Goal: Information Seeking & Learning: Understand process/instructions

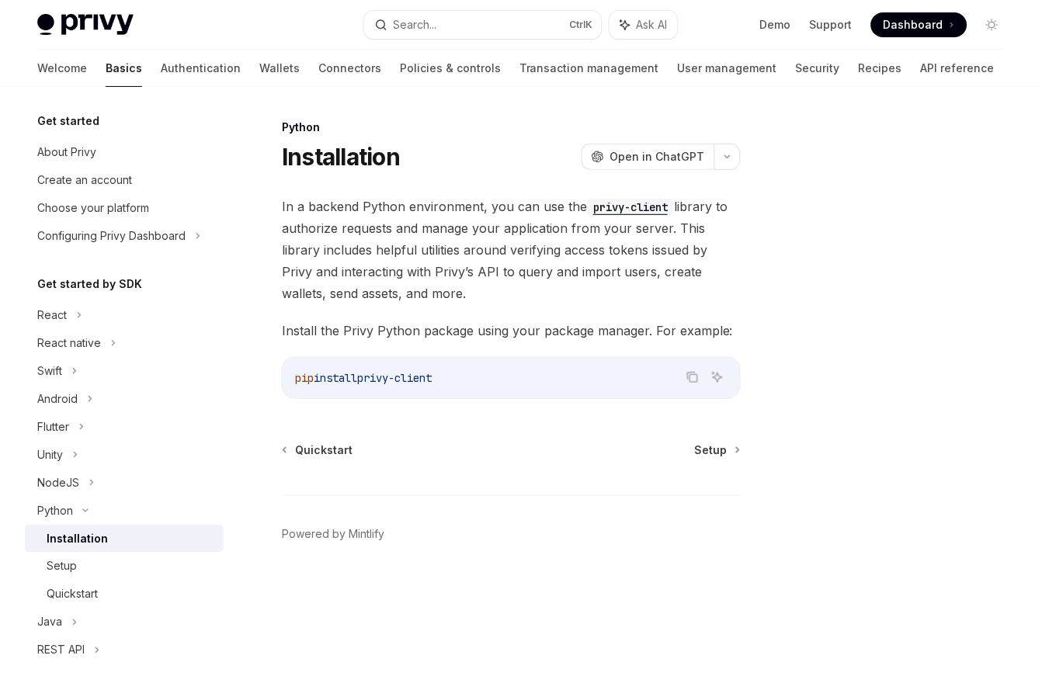
drag, startPoint x: 377, startPoint y: 380, endPoint x: 507, endPoint y: 387, distance: 129.9
click at [507, 387] on code "pip install privy-client" at bounding box center [511, 378] width 433 height 19
drag, startPoint x: 506, startPoint y: 387, endPoint x: 515, endPoint y: 391, distance: 9.4
click at [506, 387] on code "pip install privy-client" at bounding box center [511, 378] width 433 height 19
click at [728, 449] on span "Setup" at bounding box center [711, 451] width 33 height 16
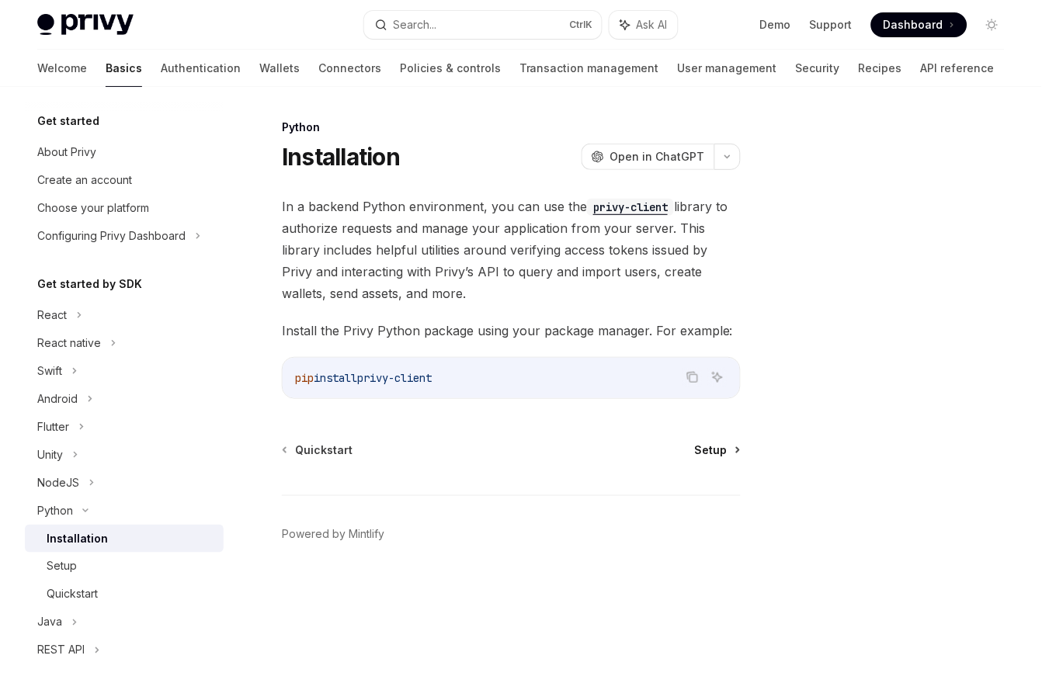
click at [719, 453] on span "Setup" at bounding box center [711, 451] width 33 height 16
drag, startPoint x: 374, startPoint y: 380, endPoint x: 456, endPoint y: 380, distance: 82.3
click at [456, 380] on code "pip install privy-client" at bounding box center [511, 378] width 433 height 19
copy span "privy-client"
click at [707, 441] on div "Python Installation OpenAI Open in ChatGPT OpenAI Open in ChatGPT In a backend …" at bounding box center [366, 404] width 756 height 572
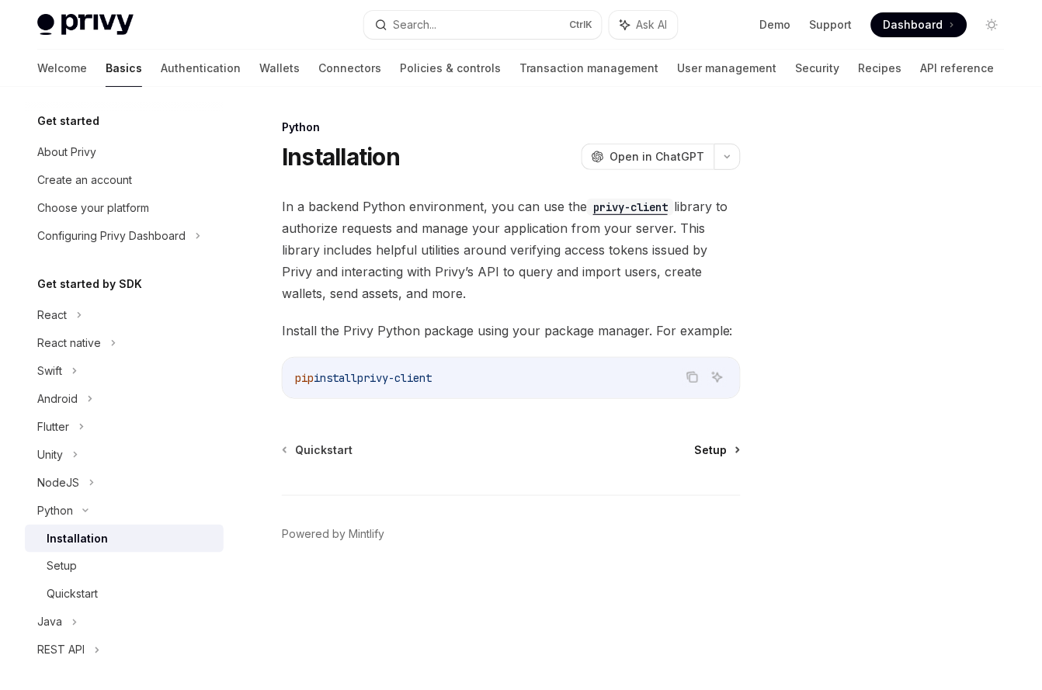
click at [711, 447] on span "Setup" at bounding box center [711, 451] width 33 height 16
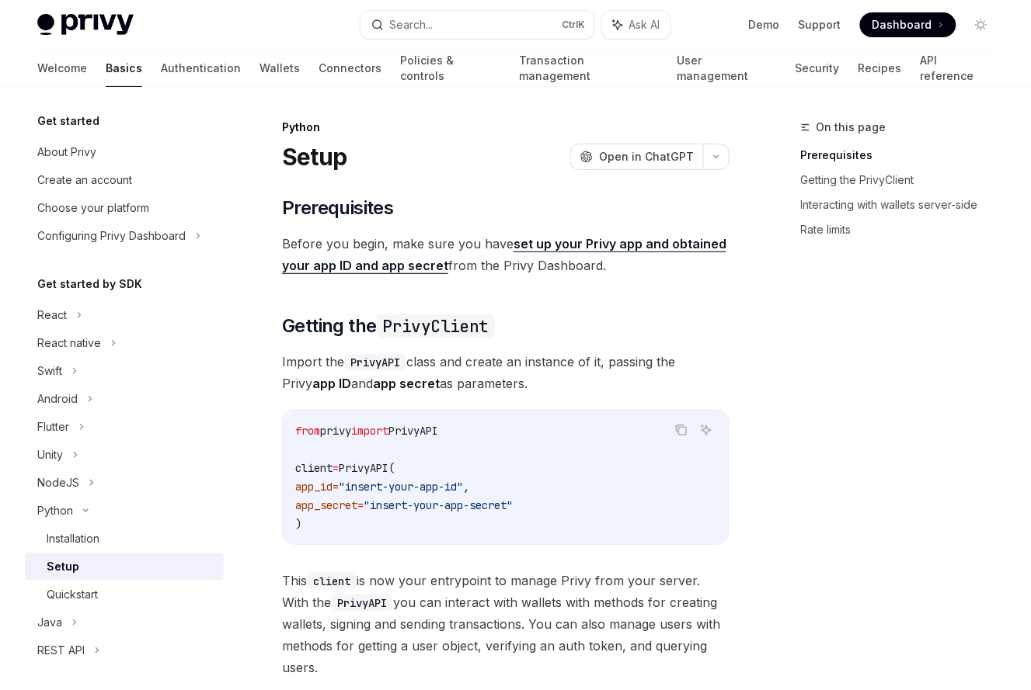
click at [353, 463] on span "PrivyAPI(" at bounding box center [367, 468] width 56 height 14
click at [353, 464] on span "PrivyAPI(" at bounding box center [367, 468] width 56 height 14
click at [352, 465] on span "PrivyAPI(" at bounding box center [367, 468] width 56 height 14
click at [351, 435] on span "privy" at bounding box center [335, 431] width 31 height 14
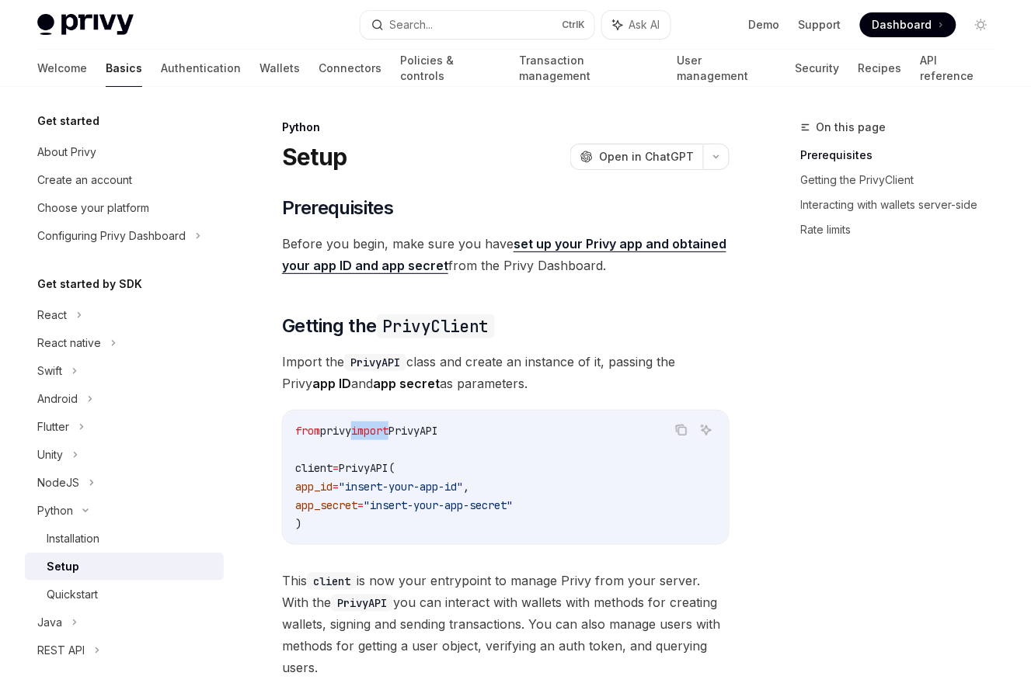
click at [351, 435] on span "privy" at bounding box center [335, 431] width 31 height 14
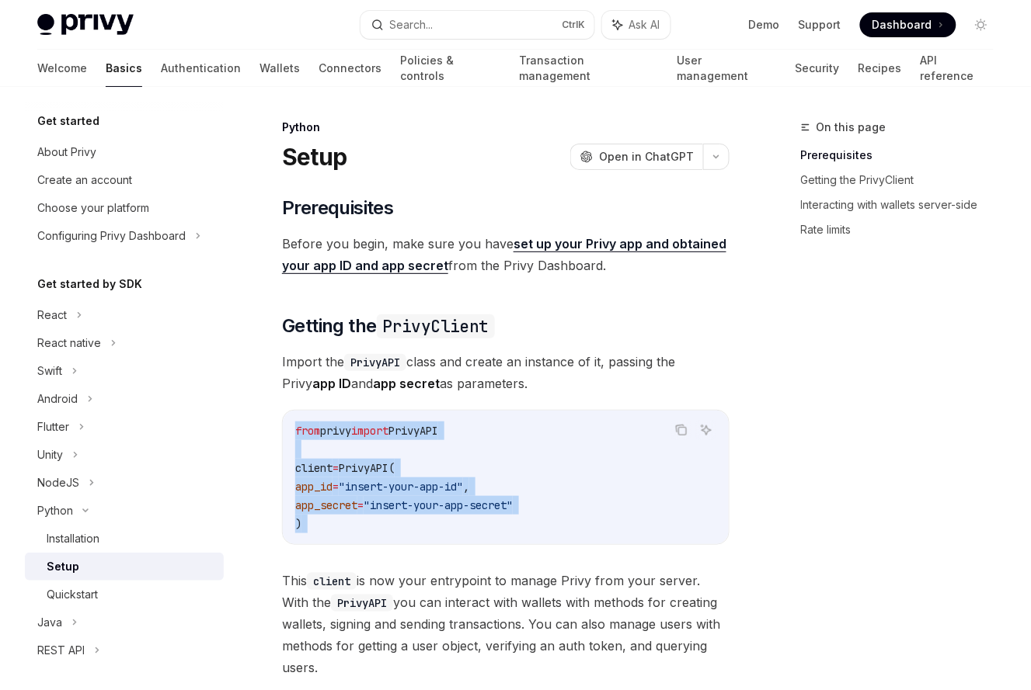
click at [328, 522] on code "from privy import PrivyAPI client = PrivyAPI( app_id = "insert-your-app-id" , a…" at bounding box center [505, 478] width 421 height 112
copy div "from privy import PrivyAPI client = PrivyAPI( app_id = "insert-your-app-id" , a…"
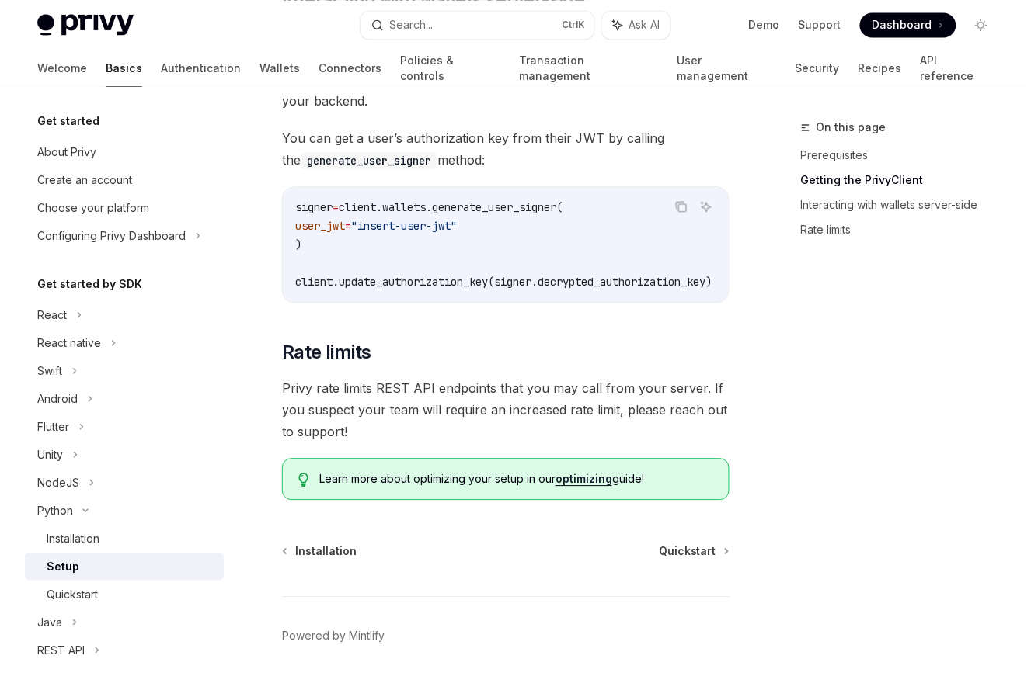
scroll to position [752, 0]
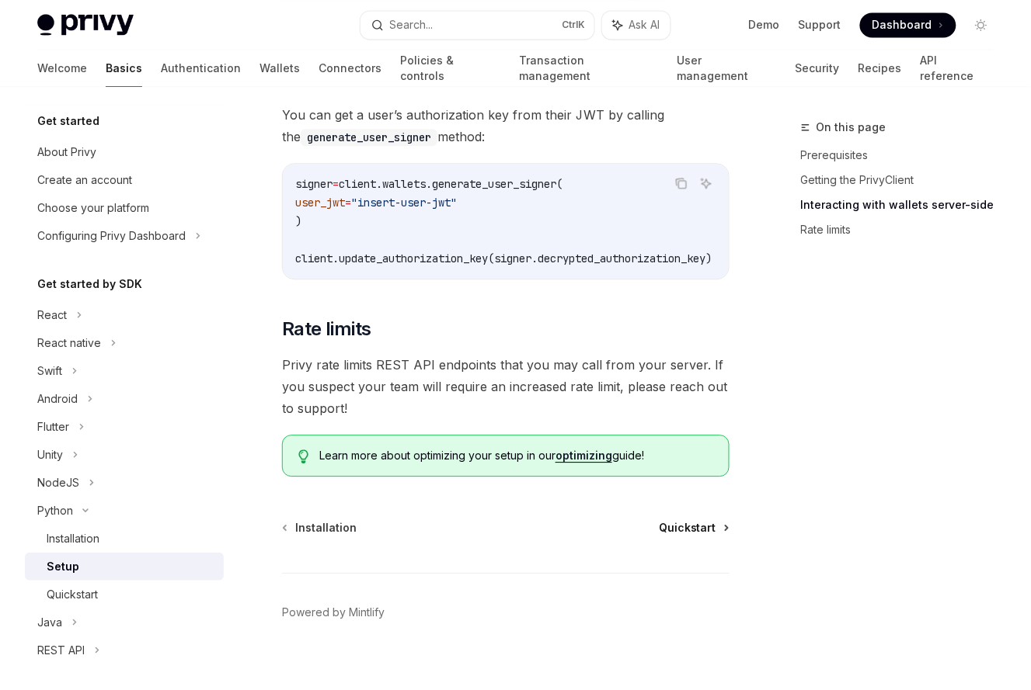
click at [677, 520] on span "Quickstart" at bounding box center [687, 528] width 57 height 16
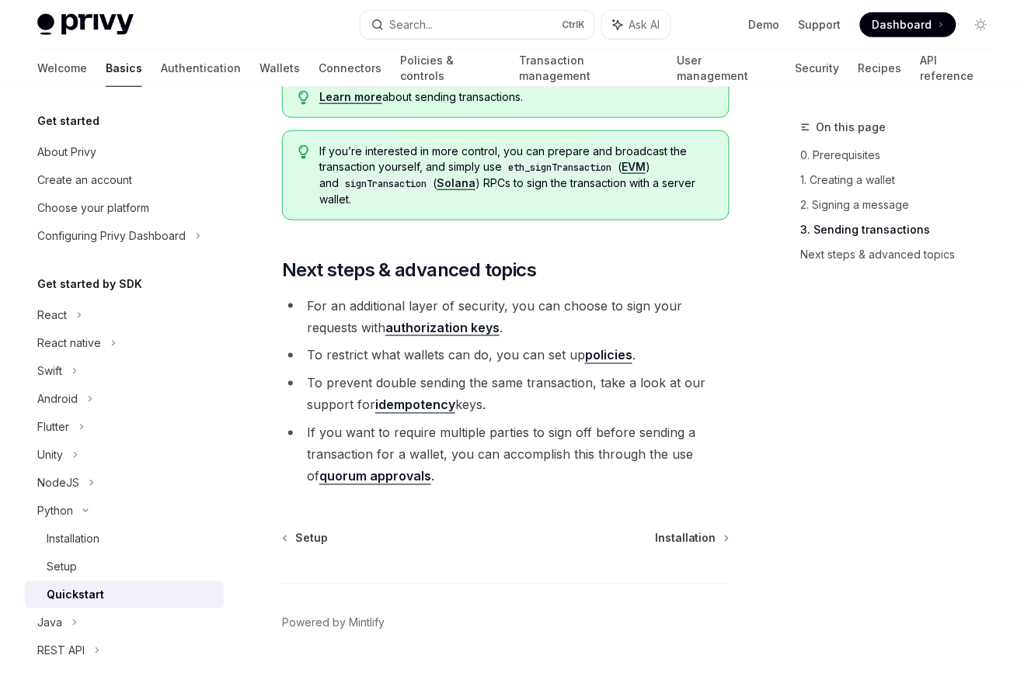
scroll to position [1747, 0]
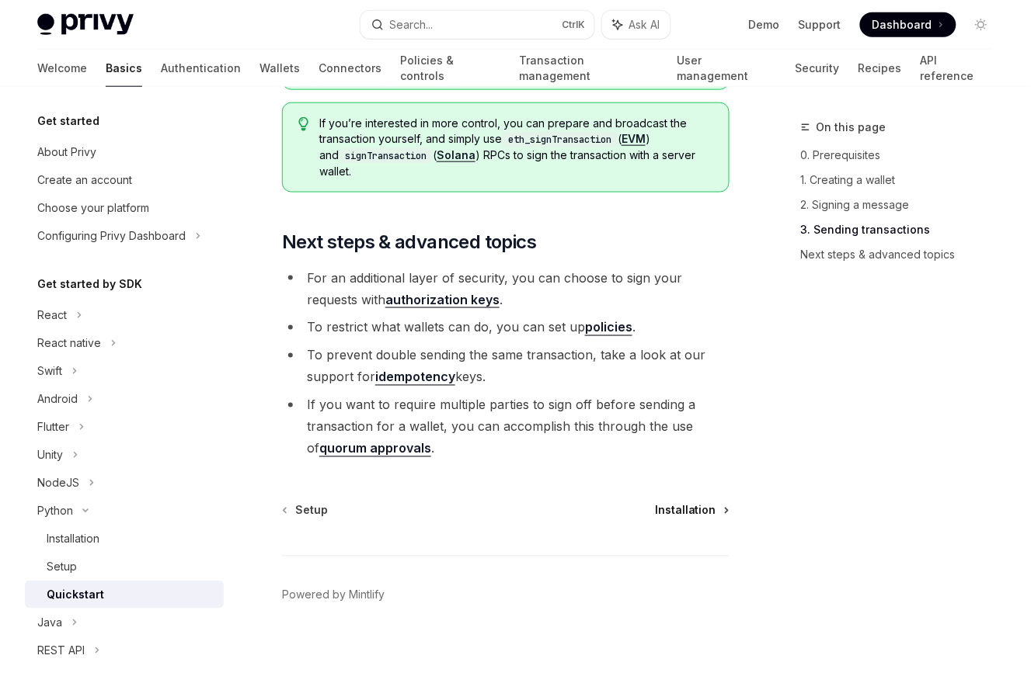
click at [700, 513] on span "Installation" at bounding box center [685, 511] width 61 height 16
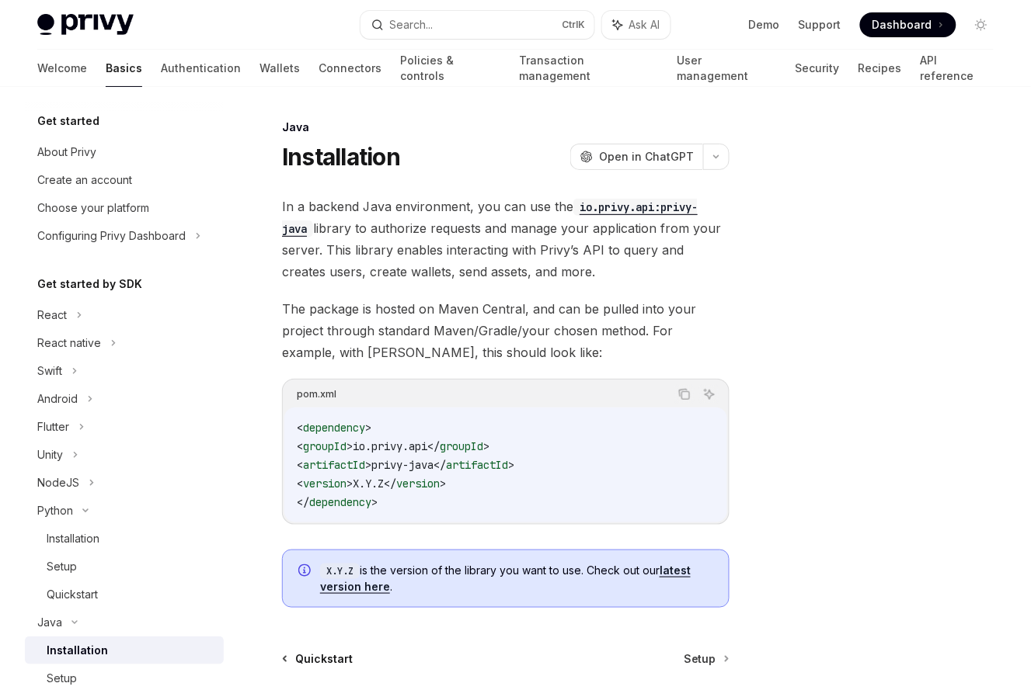
click at [301, 657] on span "Quickstart" at bounding box center [323, 660] width 57 height 16
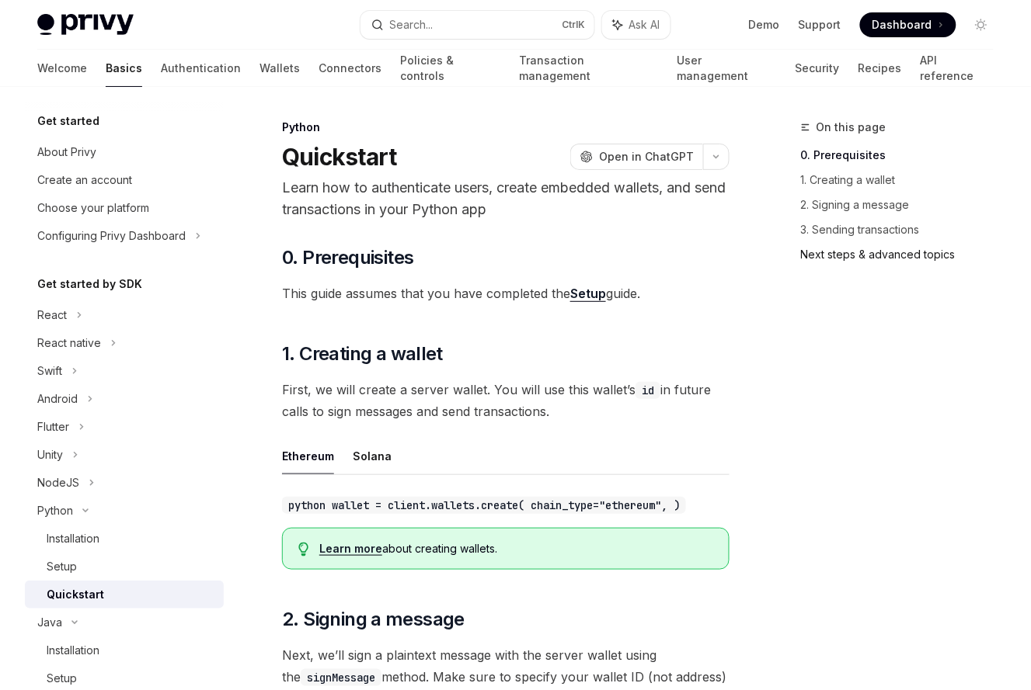
click at [822, 259] on link "Next steps & advanced topics" at bounding box center [903, 254] width 205 height 25
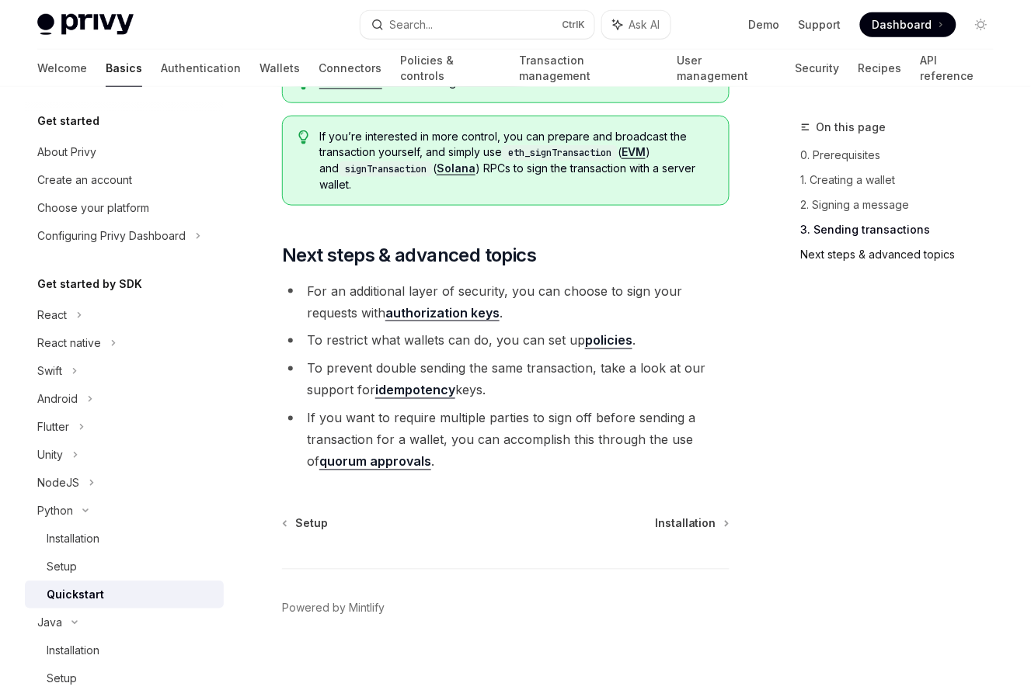
scroll to position [1747, 0]
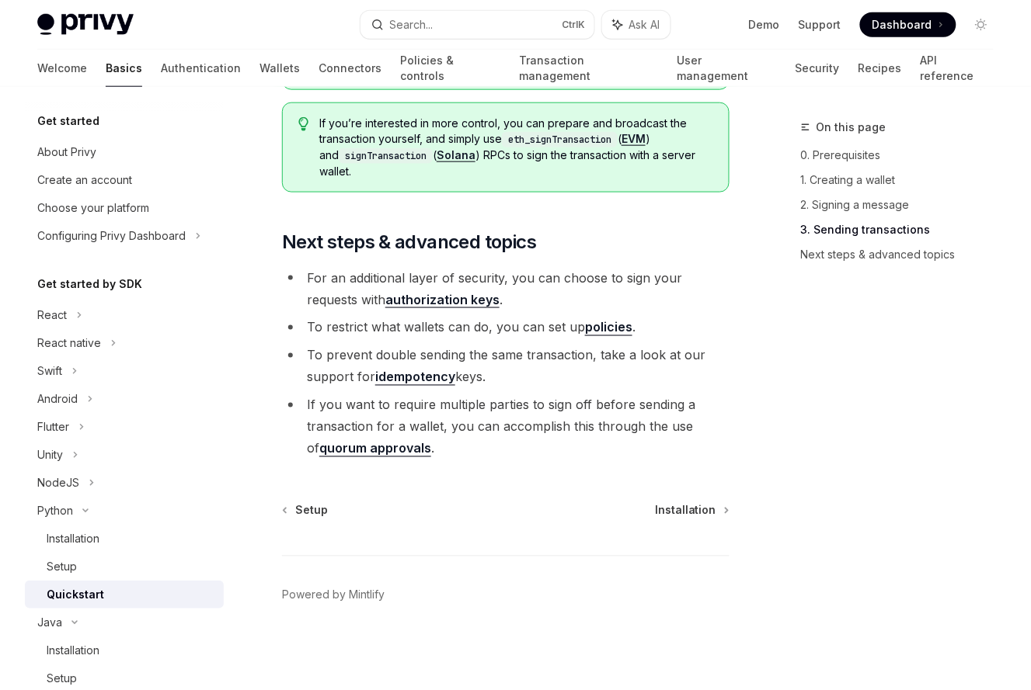
click at [401, 304] on link "authorization keys" at bounding box center [442, 300] width 114 height 16
type textarea "*"
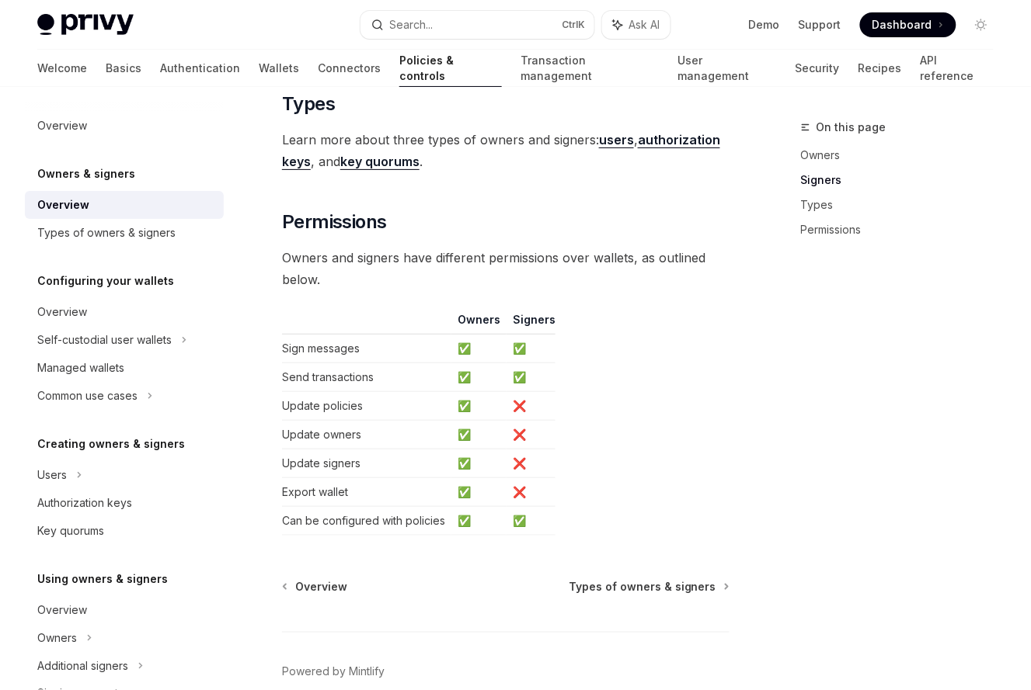
scroll to position [1469, 0]
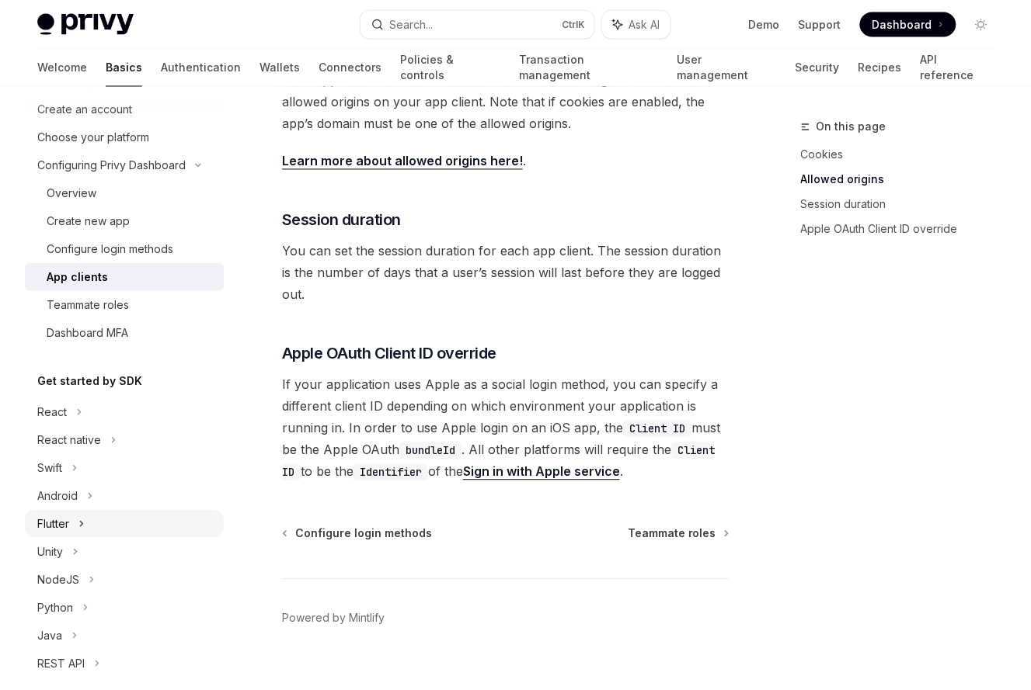
scroll to position [186, 0]
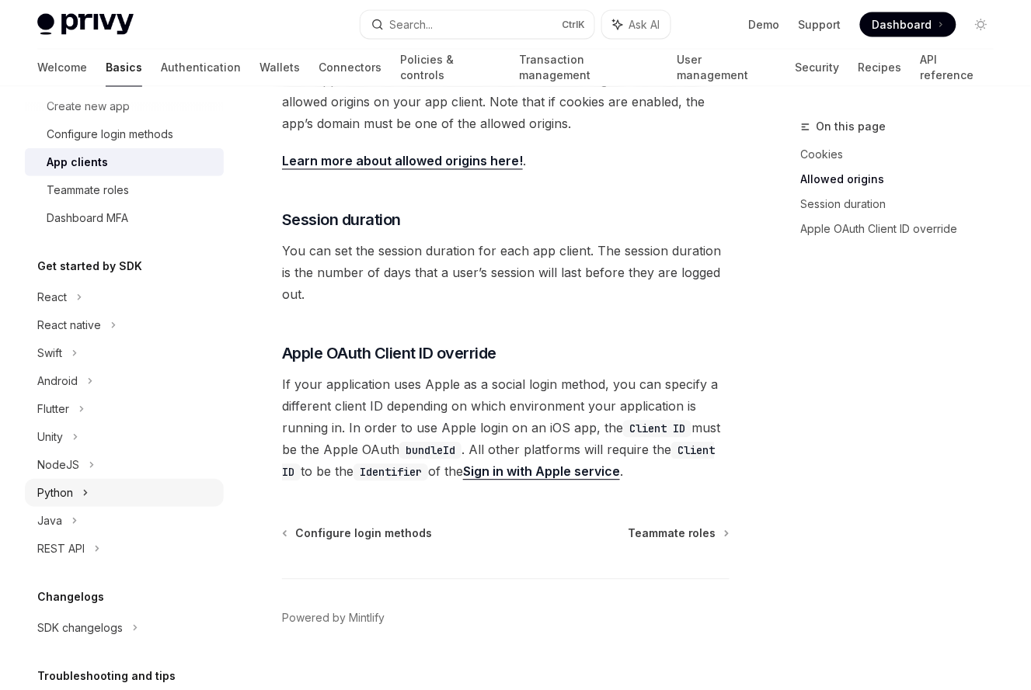
click at [81, 499] on div "Python" at bounding box center [124, 493] width 199 height 28
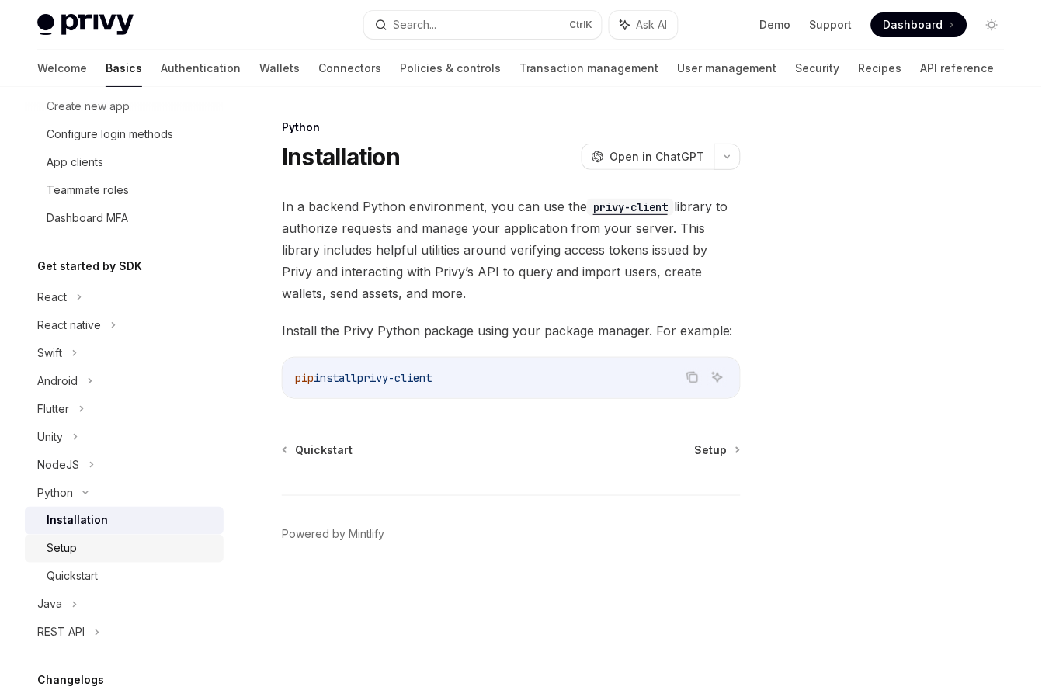
click at [89, 551] on div "Setup" at bounding box center [131, 549] width 168 height 19
type textarea "*"
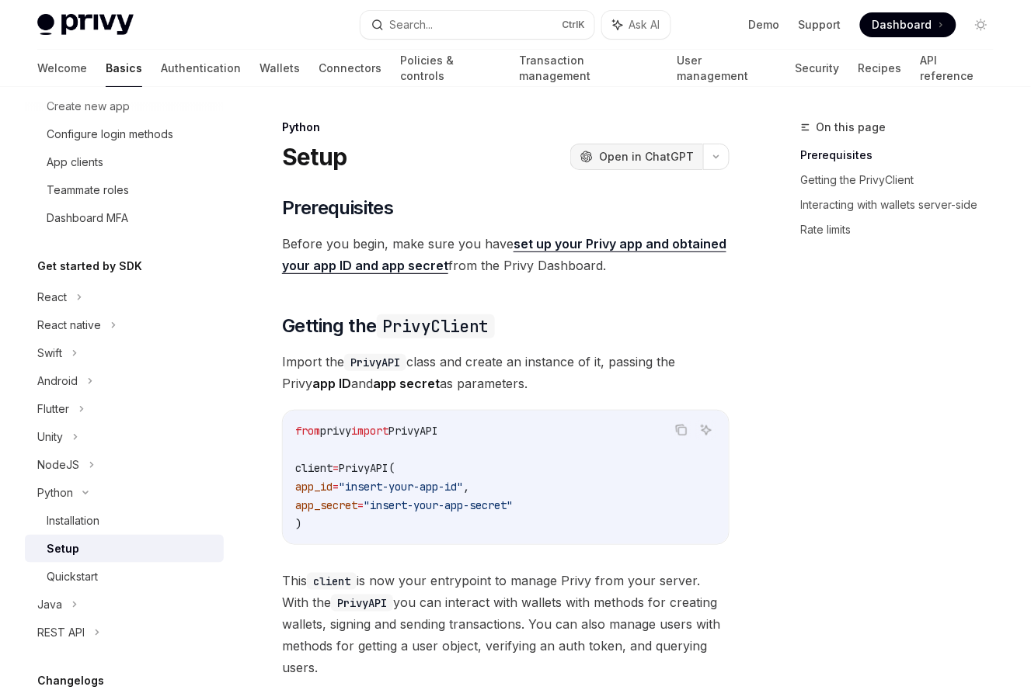
click at [630, 149] on span "Open in ChatGPT" at bounding box center [646, 157] width 95 height 16
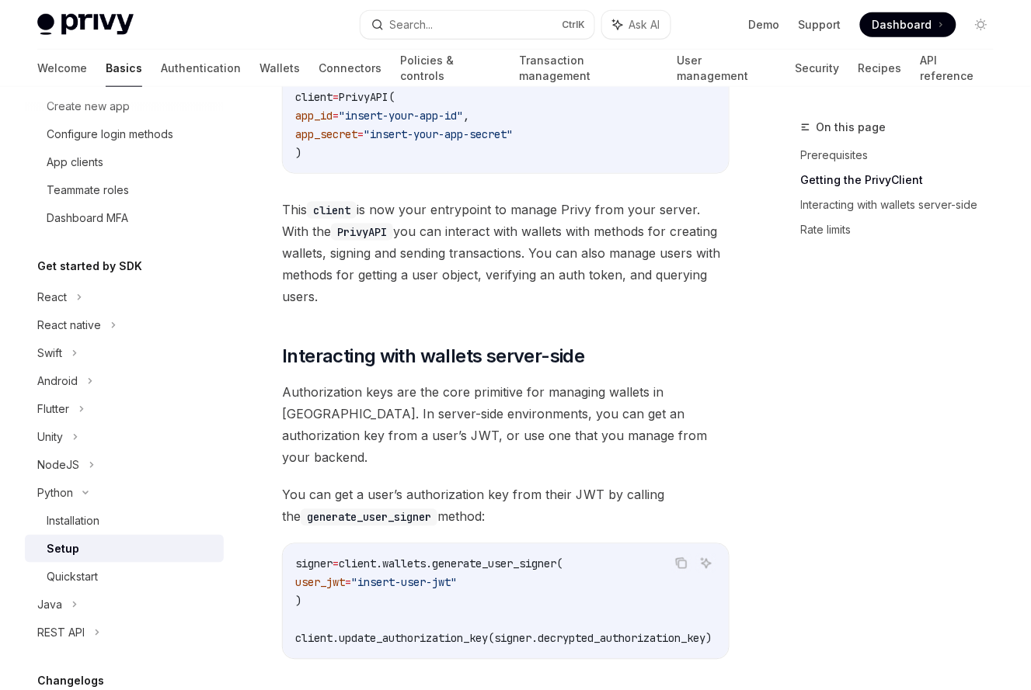
scroll to position [373, 0]
drag, startPoint x: 631, startPoint y: 641, endPoint x: 673, endPoint y: 632, distance: 43.0
click at [711, 631] on div "​ Prerequisites Before you begin, make sure you have set up your Privy app and …" at bounding box center [505, 339] width 447 height 1033
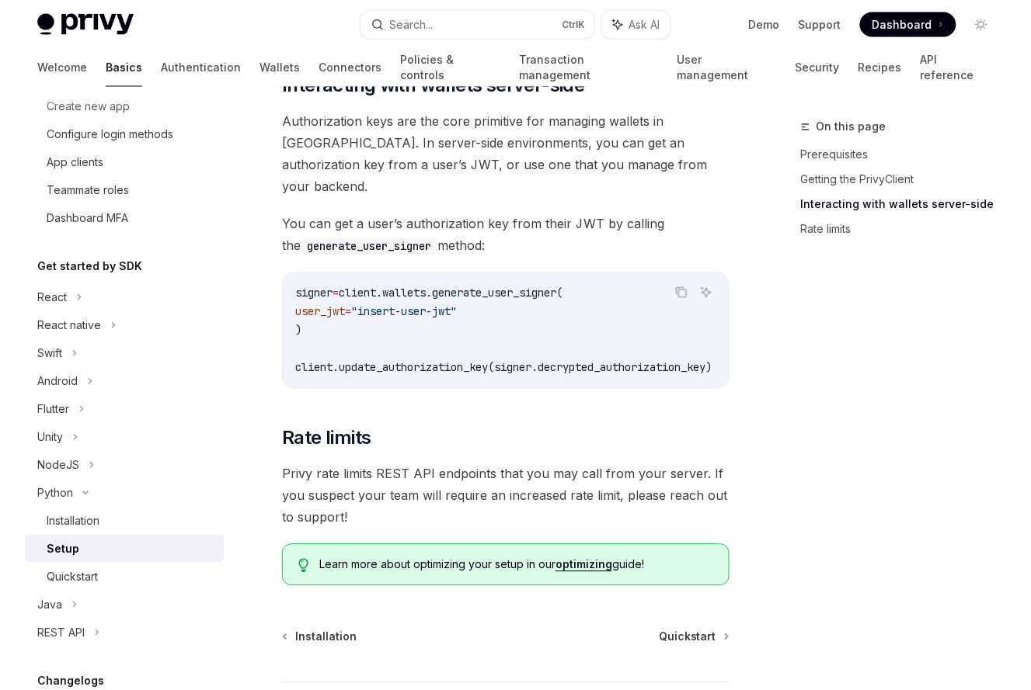
scroll to position [652, 0]
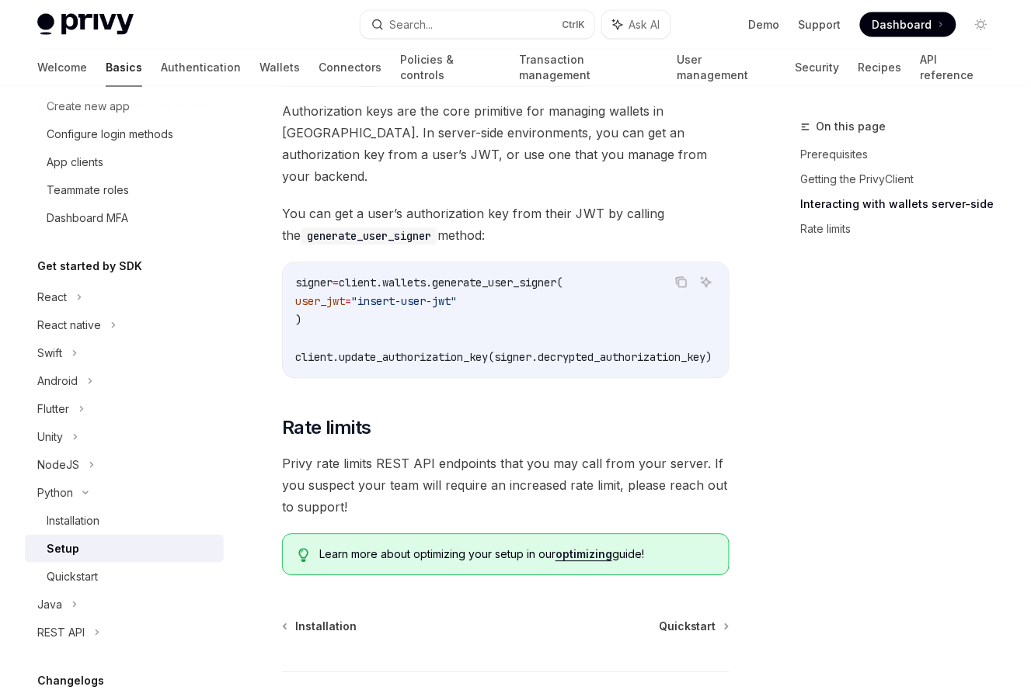
click at [534, 276] on span "client.wallets.generate_user_signer(" at bounding box center [451, 283] width 224 height 14
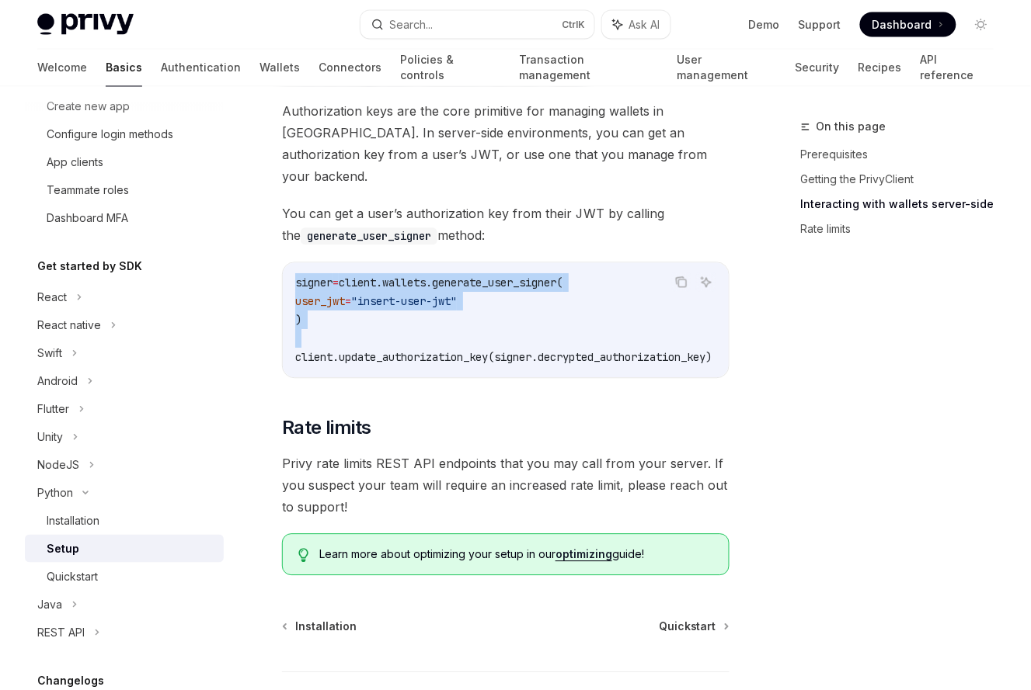
click at [532, 311] on code "signer = client.wallets.generate_user_signer( user_jwt = "insert-user-jwt" ) cl…" at bounding box center [522, 320] width 454 height 93
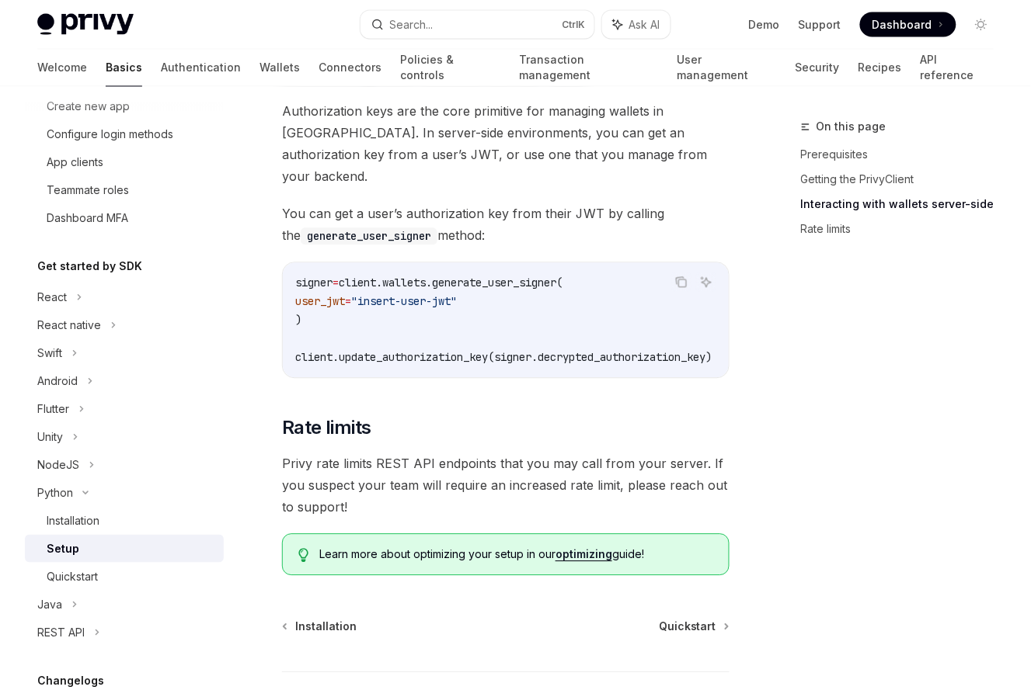
click at [454, 351] on span "client.update_authorization_key(signer.decrypted_authorization_key)" at bounding box center [503, 358] width 416 height 14
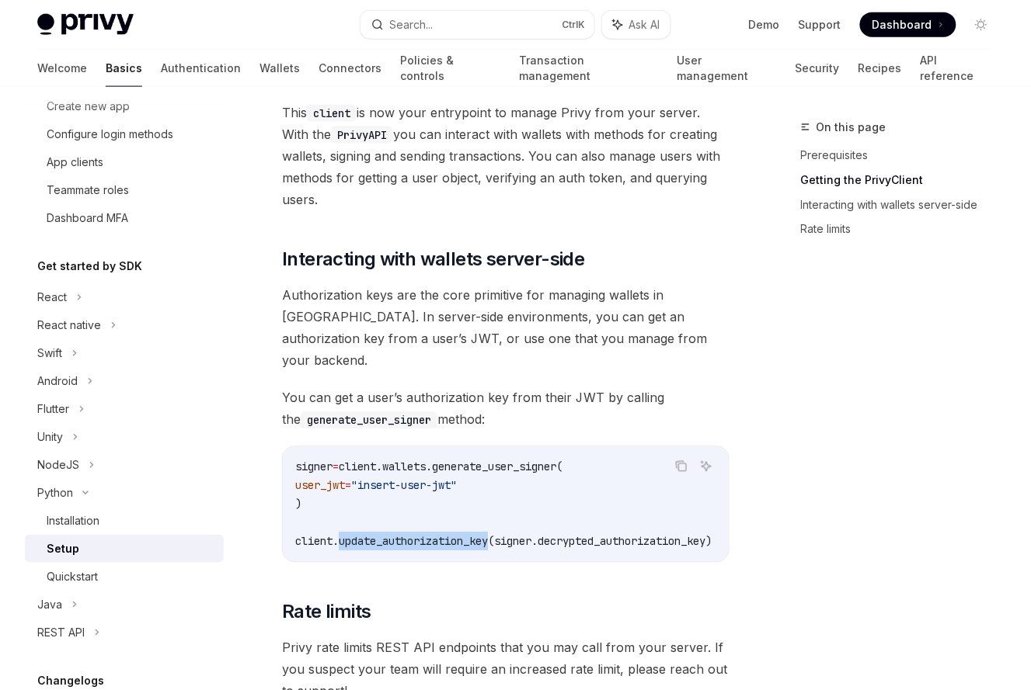
scroll to position [466, 0]
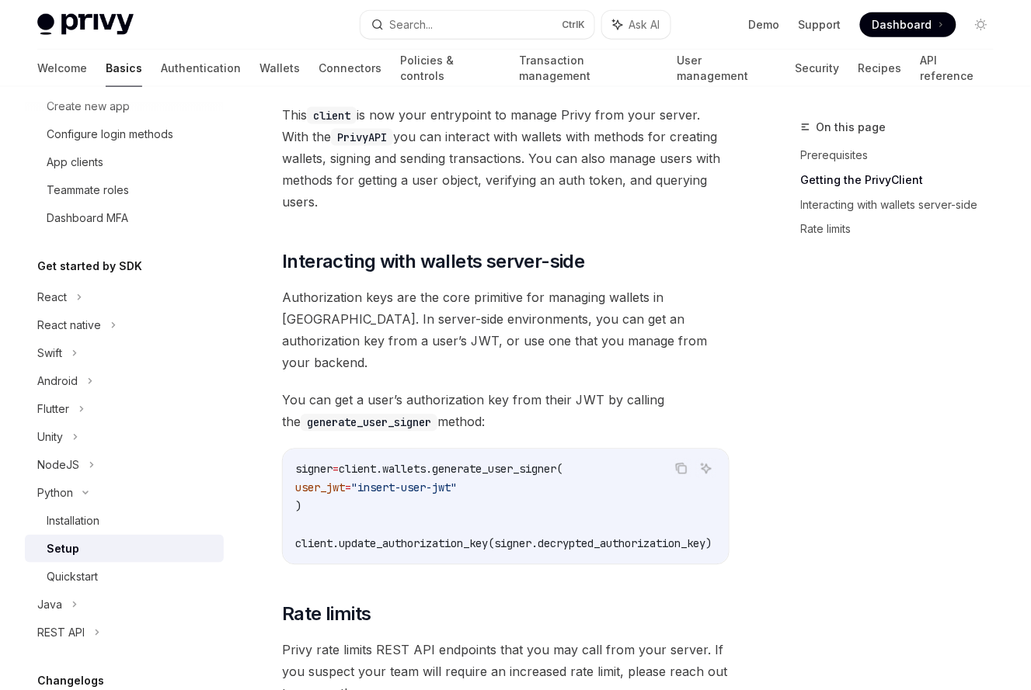
click at [472, 461] on code "signer = client.wallets.generate_user_signer( user_jwt = "insert-user-jwt" ) cl…" at bounding box center [522, 507] width 454 height 93
click at [457, 481] on span ""insert-user-jwt"" at bounding box center [404, 488] width 106 height 14
click at [478, 463] on span "client.wallets.generate_user_signer(" at bounding box center [451, 470] width 224 height 14
click at [479, 463] on span "client.wallets.generate_user_signer(" at bounding box center [451, 470] width 224 height 14
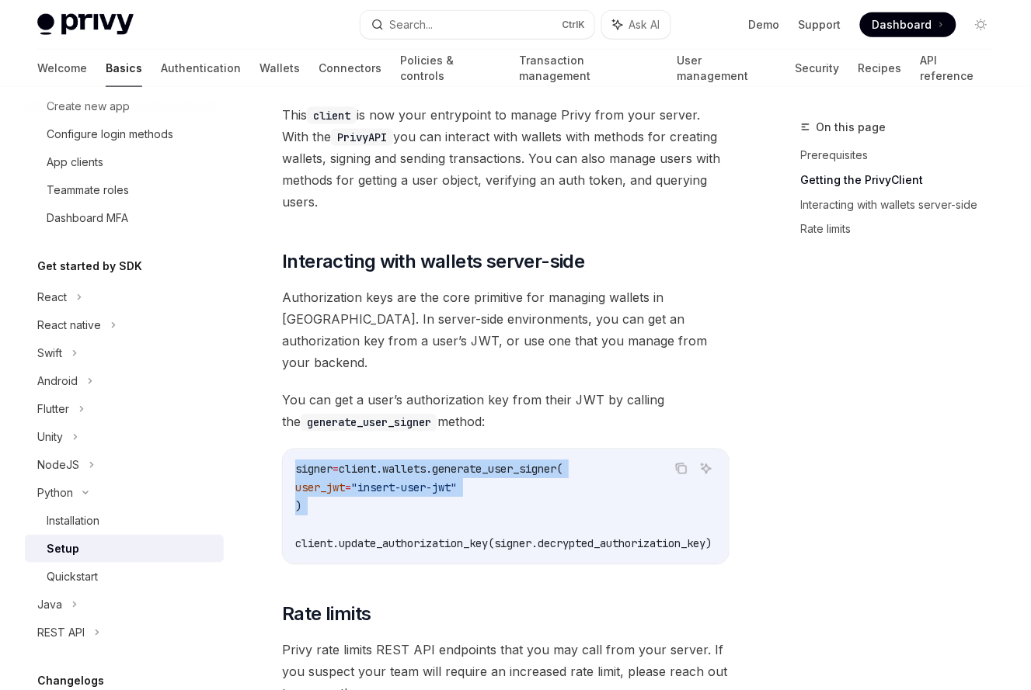
click at [471, 482] on code "signer = client.wallets.generate_user_signer( user_jwt = "insert-user-jwt" ) cl…" at bounding box center [522, 507] width 454 height 93
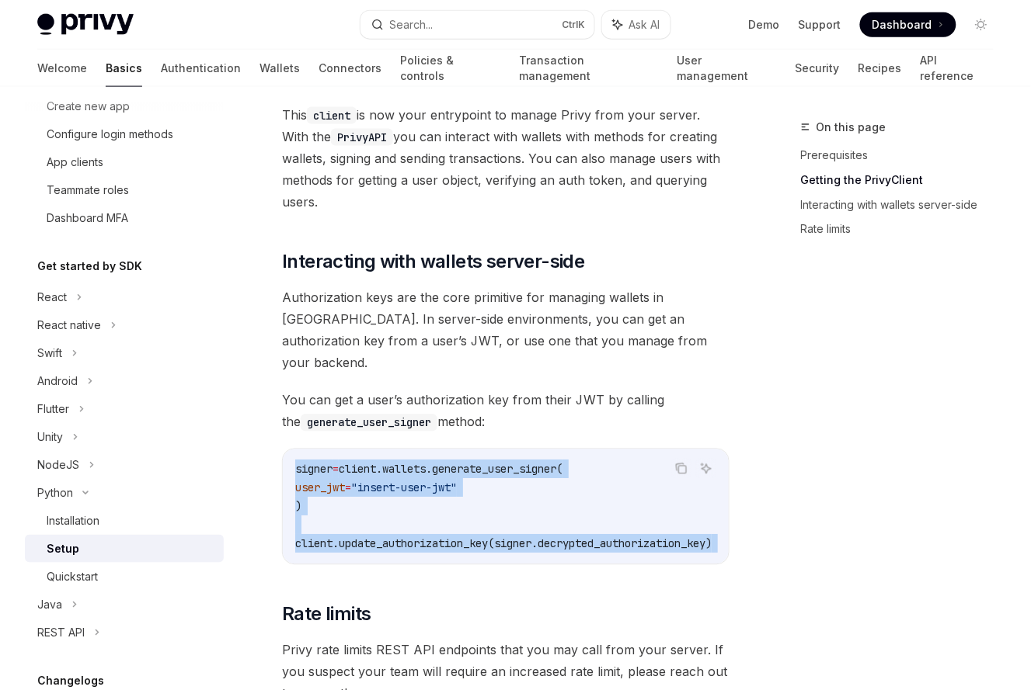
click at [492, 537] on div "signer = client.wallets.generate_user_signer( user_jwt = "insert-user-jwt" ) cl…" at bounding box center [506, 507] width 446 height 115
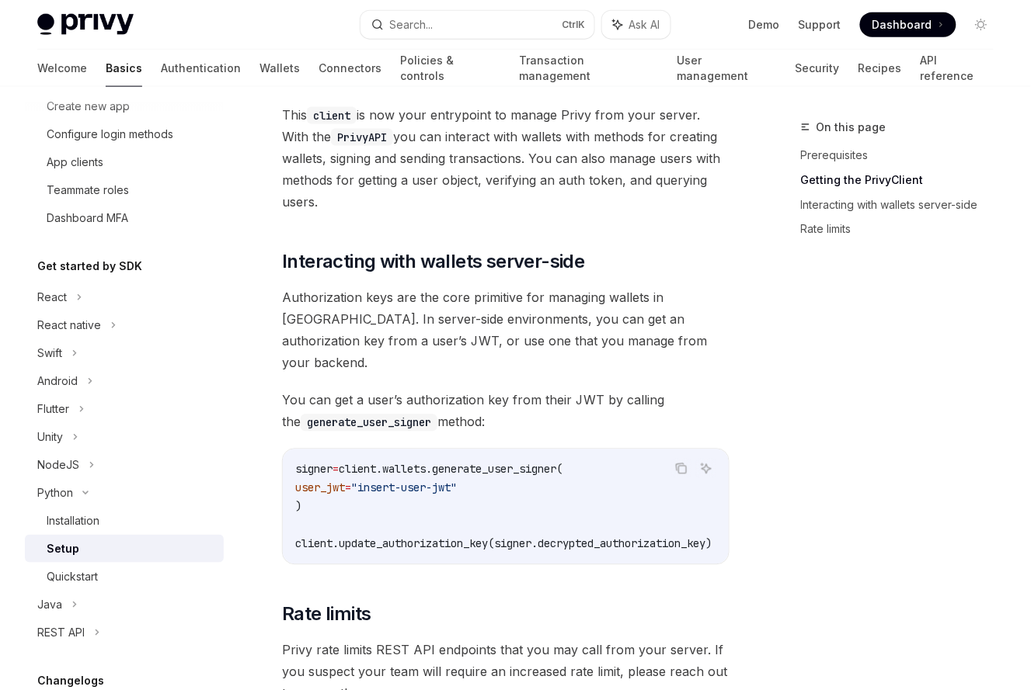
click at [344, 30] on div "Privy Docs home page" at bounding box center [192, 25] width 311 height 22
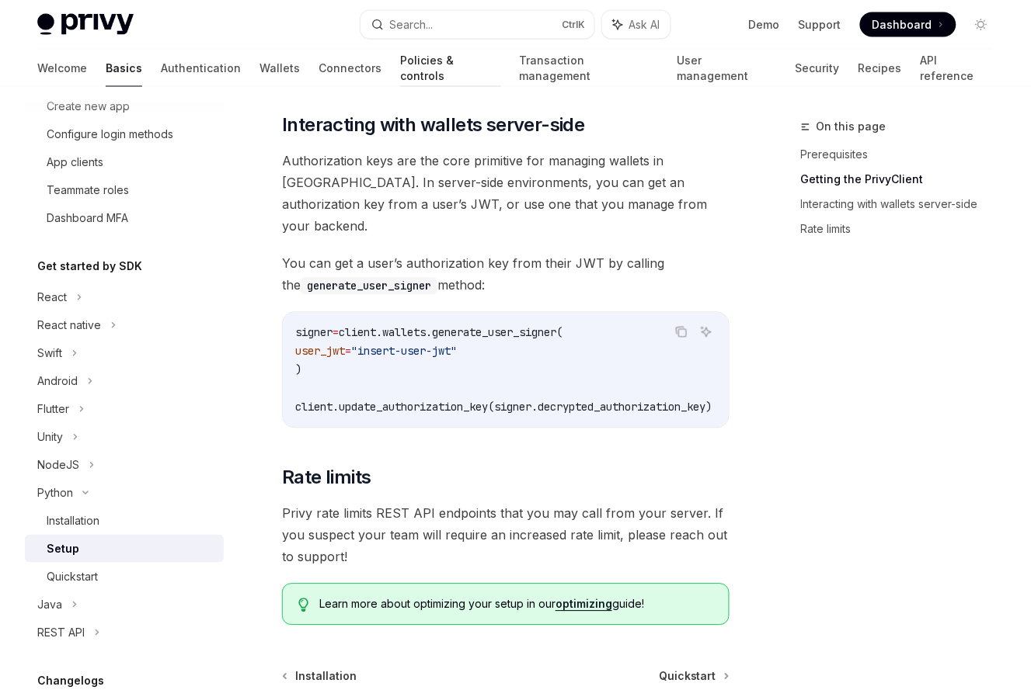
scroll to position [559, 0]
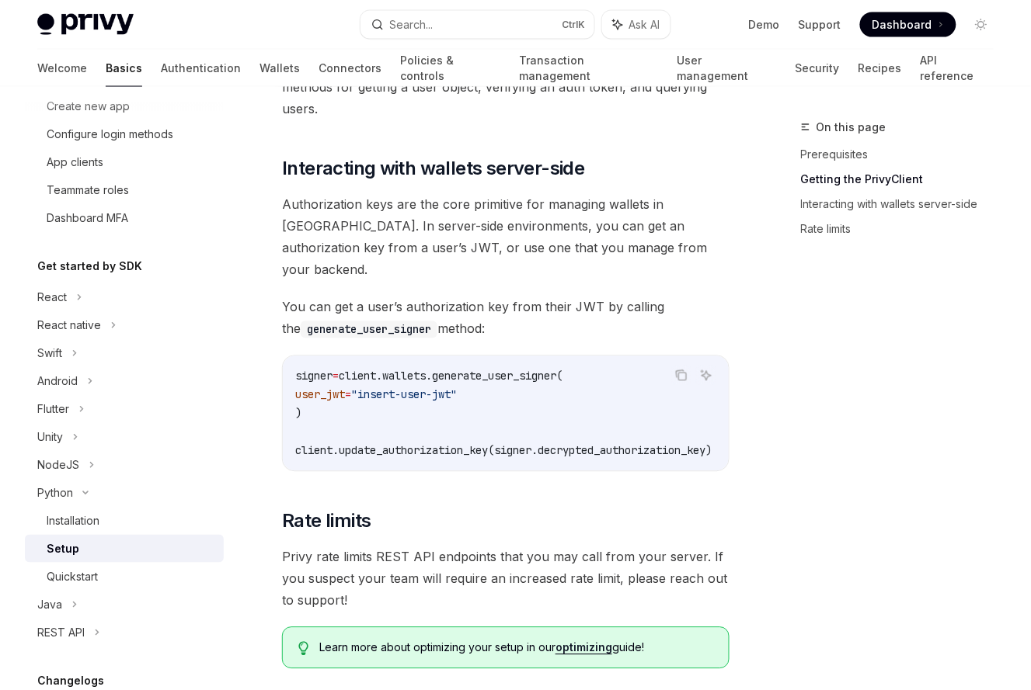
click at [527, 370] on span "client.wallets.generate_user_signer(" at bounding box center [451, 377] width 224 height 14
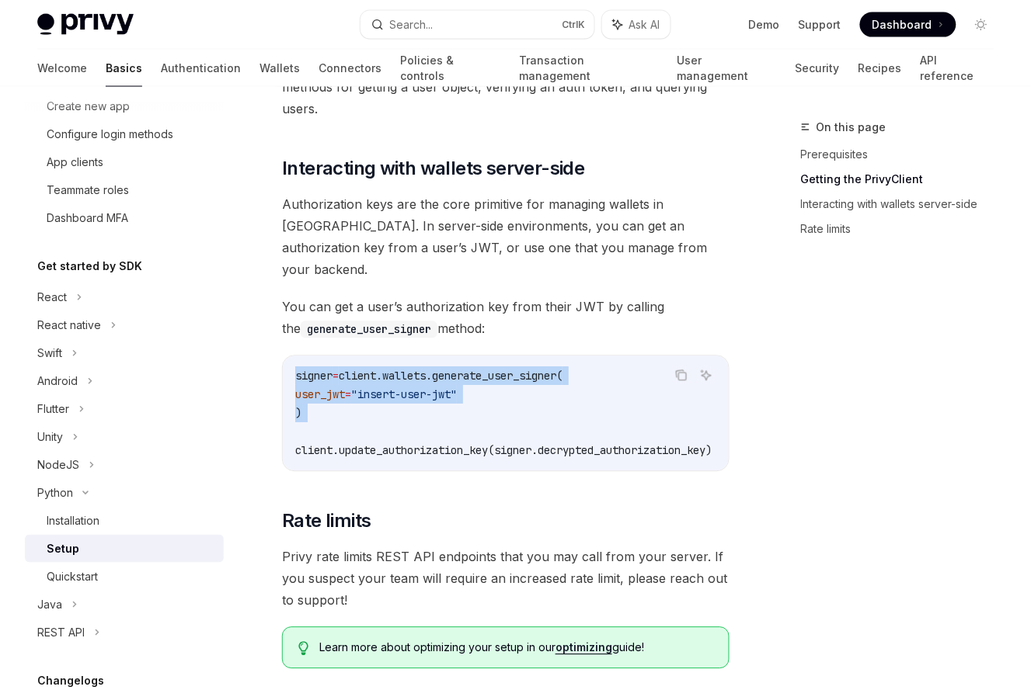
click at [528, 399] on code "signer = client.wallets.generate_user_signer( user_jwt = "insert-user-jwt" ) cl…" at bounding box center [522, 413] width 454 height 93
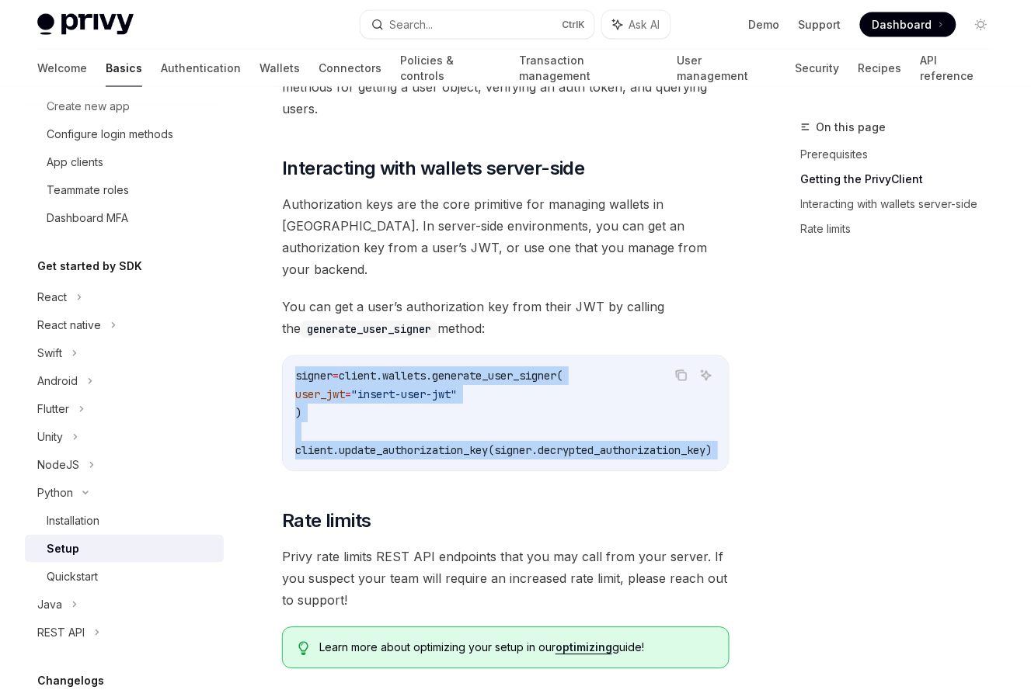
click at [536, 444] on span "client.update_authorization_key(signer.decrypted_authorization_key)" at bounding box center [503, 451] width 416 height 14
copy div "signer = client.wallets.generate_user_signer( user_jwt = "insert-user-jwt" ) cl…"
